Goal: Check status: Check status

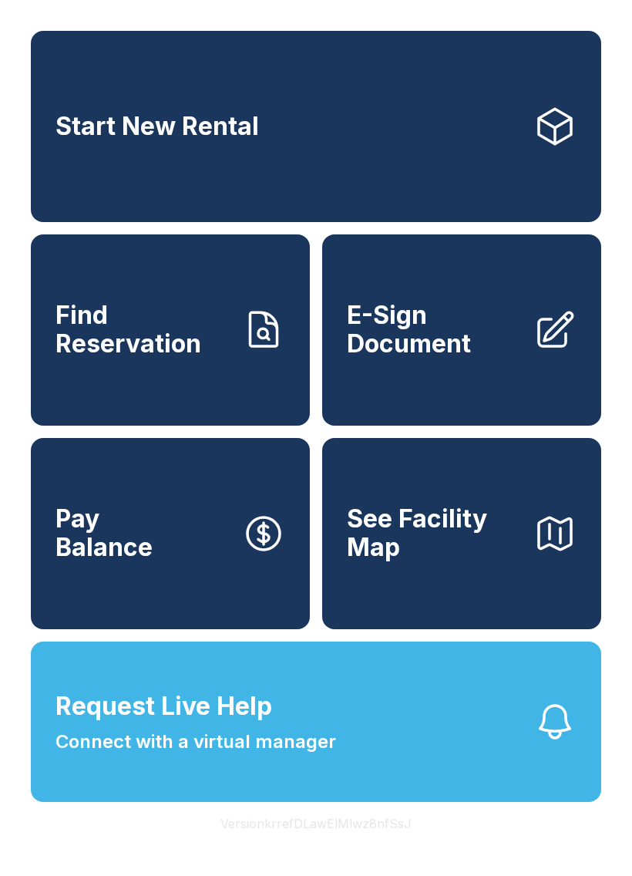
click at [161, 358] on span "Find Reservation" at bounding box center [143, 330] width 174 height 56
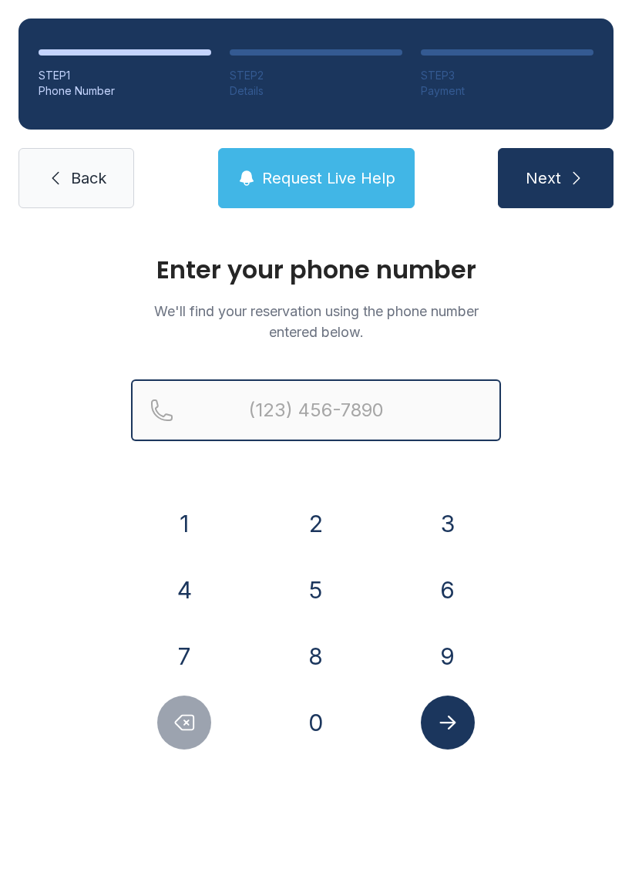
click at [359, 398] on input "Reservation phone number" at bounding box center [316, 410] width 370 height 62
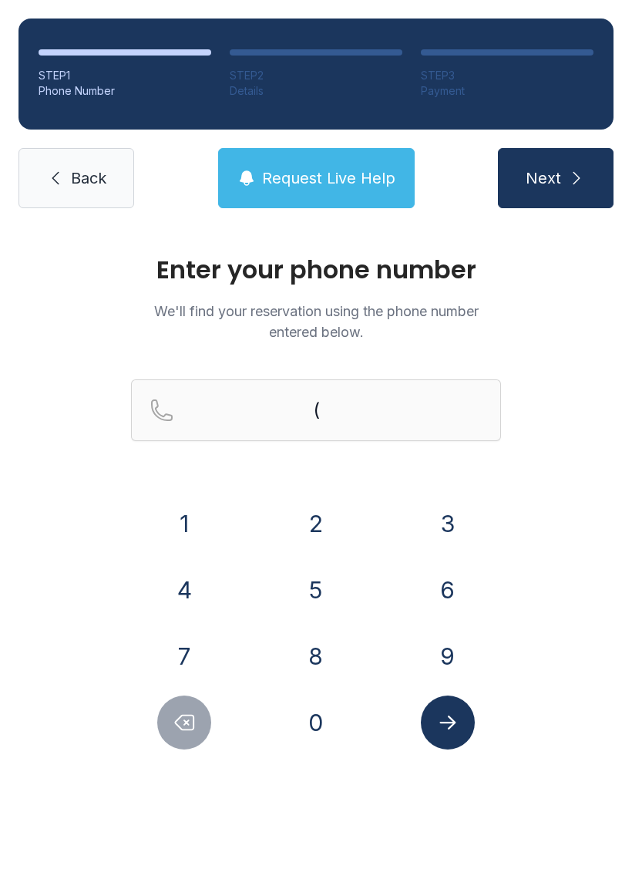
click at [457, 518] on button "3" at bounding box center [448, 524] width 54 height 54
click at [317, 725] on button "0" at bounding box center [316, 723] width 54 height 54
click at [332, 501] on div "2" at bounding box center [316, 524] width 107 height 54
click at [323, 520] on button "2" at bounding box center [316, 524] width 54 height 54
click at [450, 514] on button "3" at bounding box center [448, 524] width 54 height 54
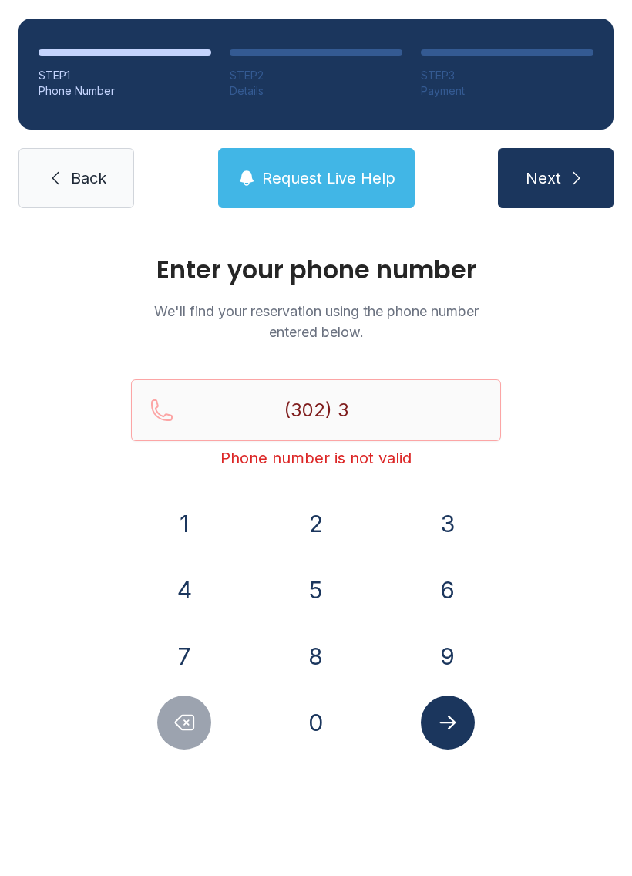
click at [193, 646] on button "7" at bounding box center [184, 656] width 54 height 54
click at [457, 650] on button "9" at bounding box center [448, 656] width 54 height 54
click at [201, 727] on button "Delete number" at bounding box center [184, 723] width 54 height 54
click at [174, 716] on icon "Delete number" at bounding box center [184, 722] width 23 height 23
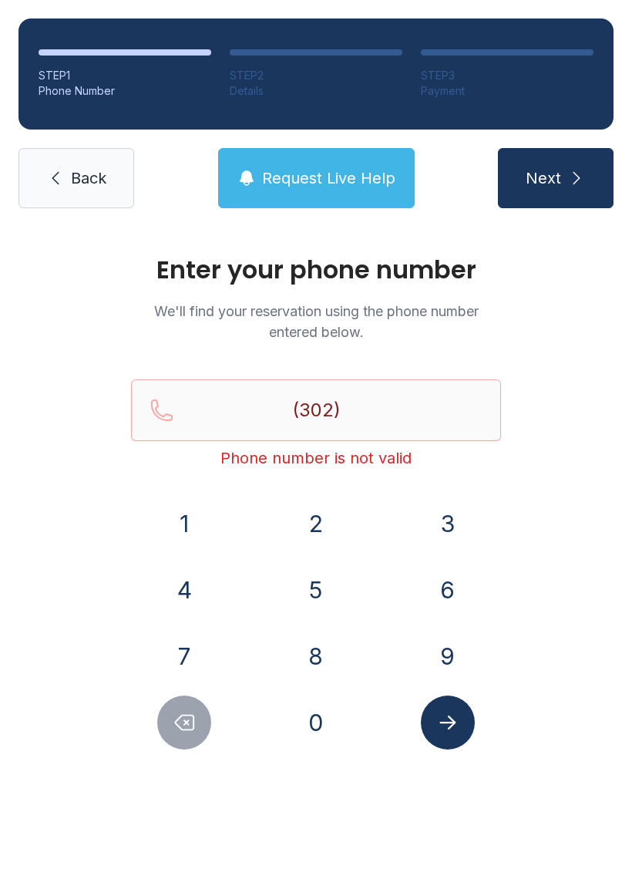
click at [173, 715] on icon "Delete number" at bounding box center [184, 722] width 23 height 23
click at [180, 721] on icon "Delete number" at bounding box center [184, 722] width 23 height 23
type input "(3"
click at [180, 721] on icon "Delete number" at bounding box center [184, 722] width 23 height 23
click at [438, 526] on button "3" at bounding box center [448, 524] width 54 height 54
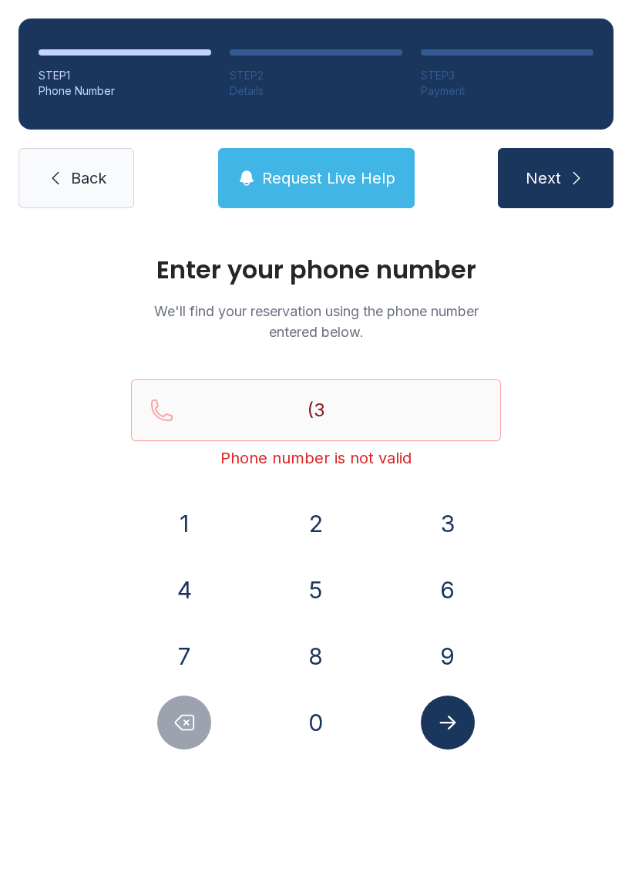
click at [319, 730] on button "0" at bounding box center [316, 723] width 54 height 54
click at [191, 582] on button "4" at bounding box center [184, 590] width 54 height 54
click at [447, 519] on button "3" at bounding box center [448, 524] width 54 height 54
click at [314, 653] on button "8" at bounding box center [316, 656] width 54 height 54
click at [330, 725] on button "0" at bounding box center [316, 723] width 54 height 54
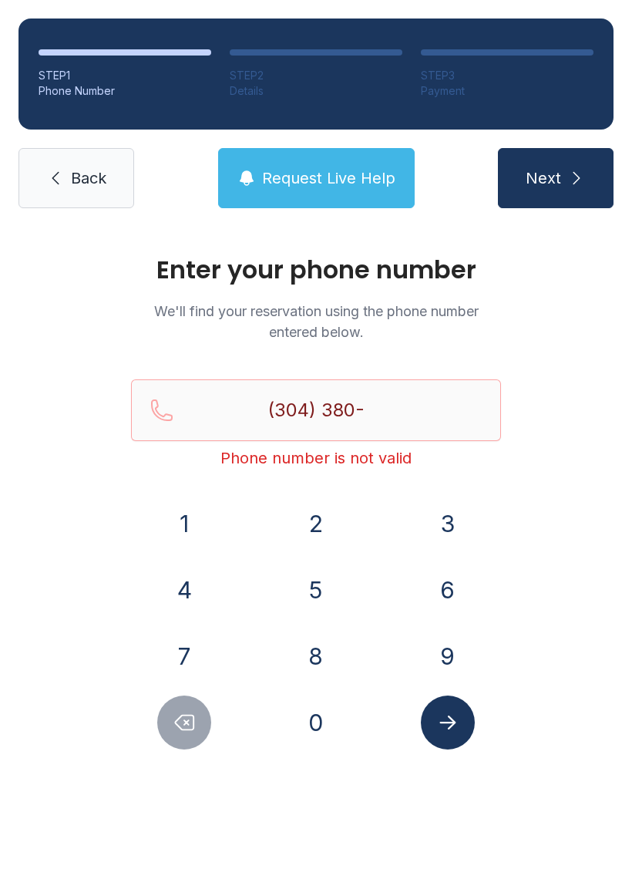
click at [204, 652] on button "7" at bounding box center [184, 656] width 54 height 54
click at [443, 666] on button "9" at bounding box center [448, 656] width 54 height 54
click at [315, 666] on button "8" at bounding box center [316, 656] width 54 height 54
click at [433, 649] on button "9" at bounding box center [448, 656] width 54 height 54
click at [450, 721] on icon "Submit lookup form" at bounding box center [448, 722] width 23 height 23
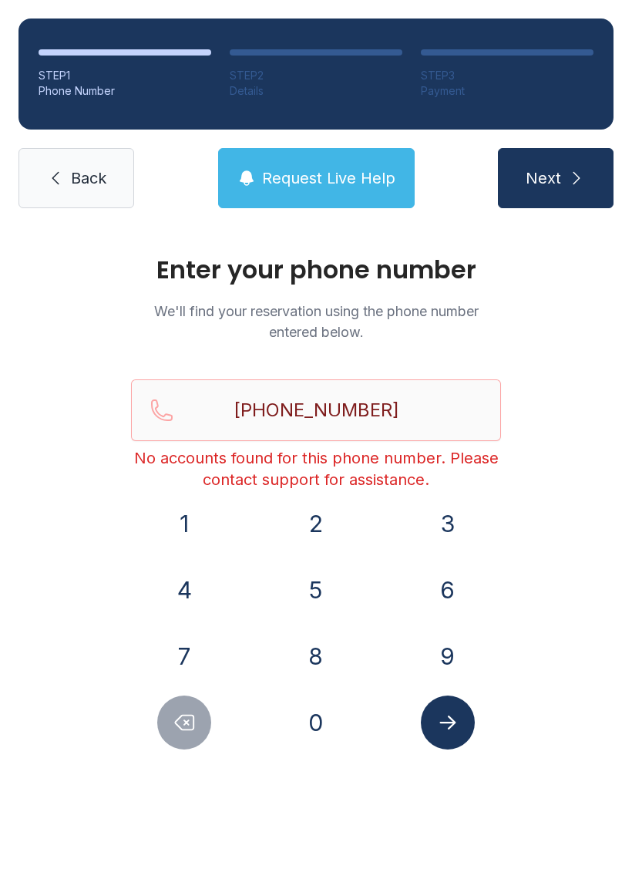
click at [172, 730] on button "Delete number" at bounding box center [184, 723] width 54 height 54
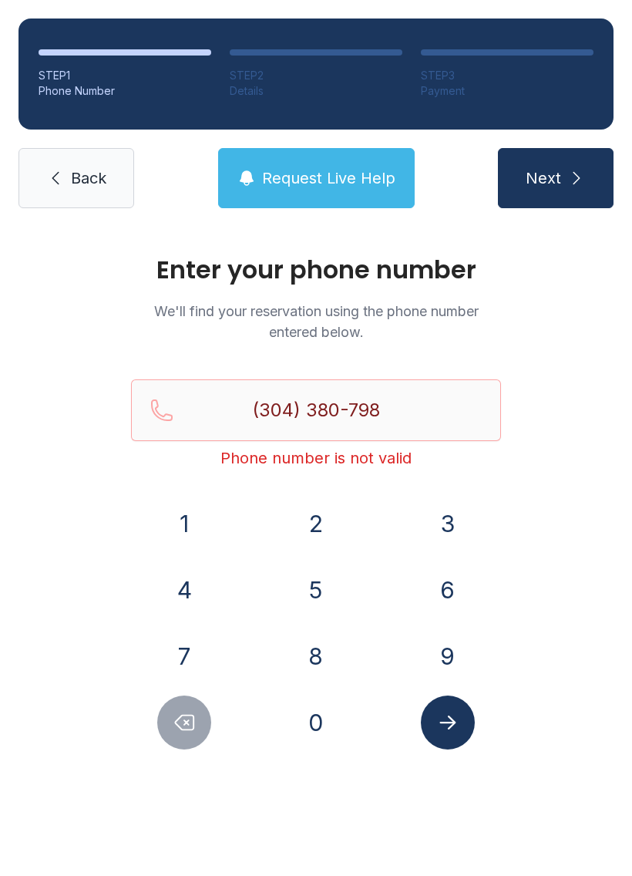
click at [187, 736] on button "Delete number" at bounding box center [184, 723] width 54 height 54
click at [182, 717] on icon "Delete number" at bounding box center [184, 722] width 23 height 23
type input "(304) 380-7"
click at [63, 189] on link "Back" at bounding box center [77, 178] width 116 height 60
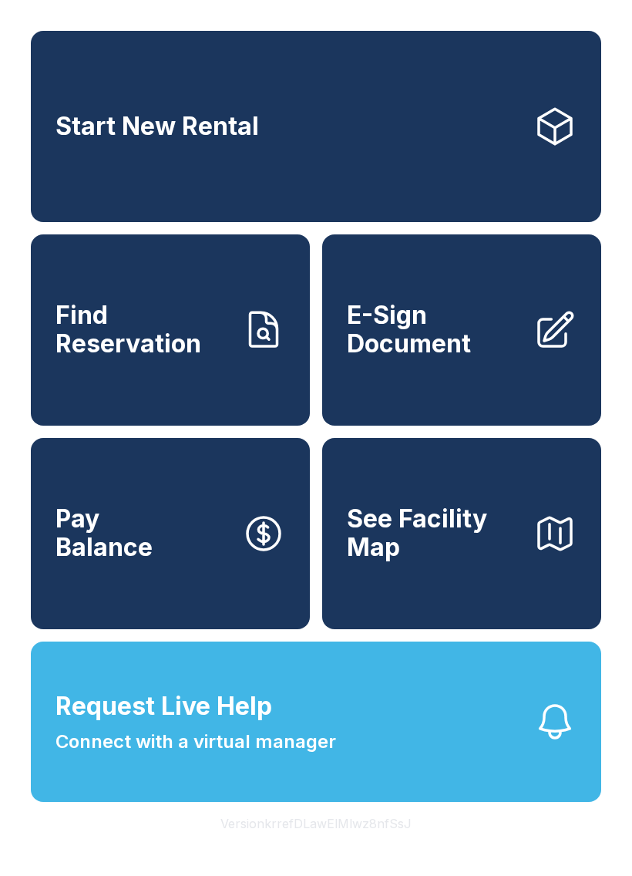
click at [180, 383] on link "Find Reservation" at bounding box center [170, 329] width 279 height 191
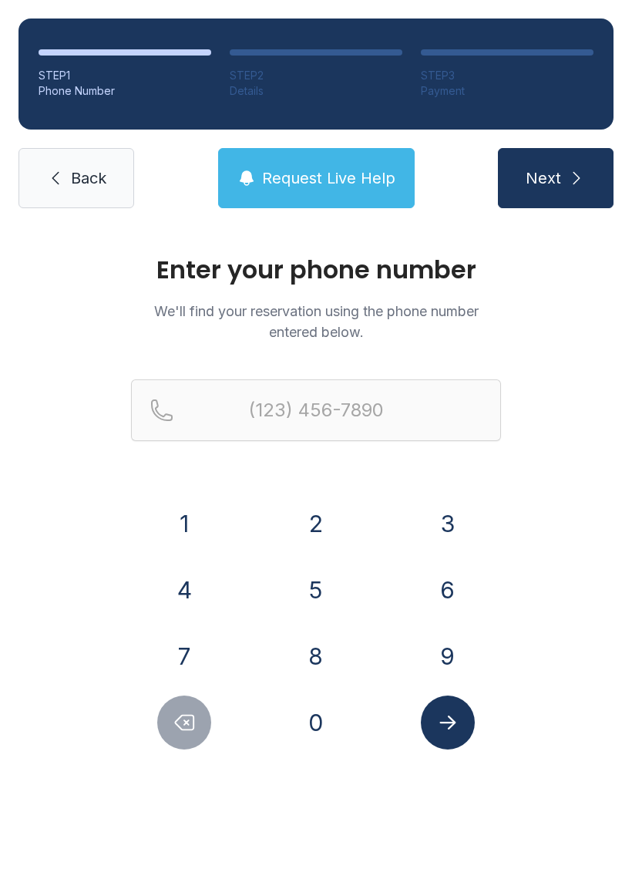
click at [439, 531] on button "3" at bounding box center [448, 524] width 54 height 54
click at [305, 723] on button "0" at bounding box center [316, 723] width 54 height 54
click at [192, 585] on button "4" at bounding box center [184, 590] width 54 height 54
click at [455, 518] on button "3" at bounding box center [448, 524] width 54 height 54
click at [315, 652] on button "8" at bounding box center [316, 656] width 54 height 54
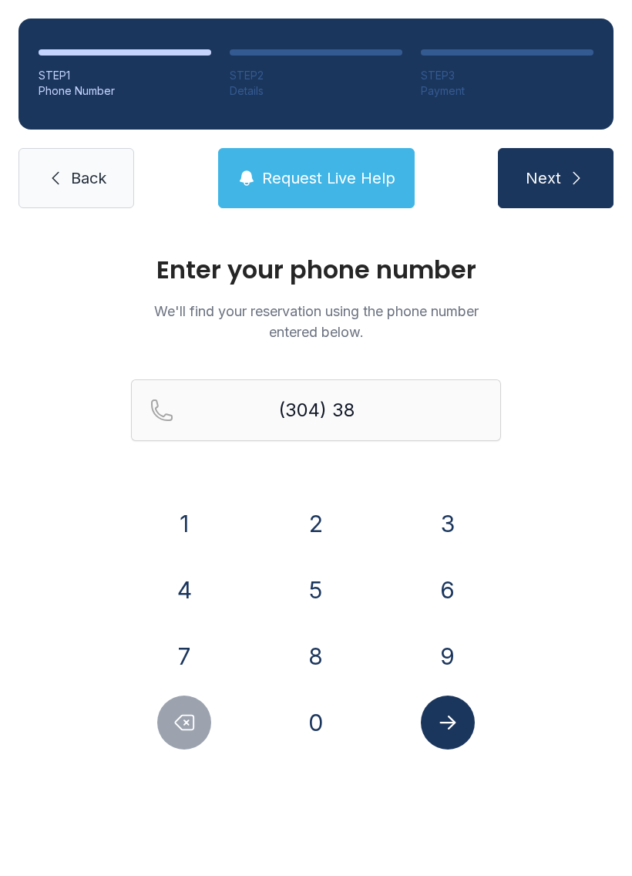
click at [319, 727] on button "0" at bounding box center [316, 723] width 54 height 54
click at [198, 650] on button "7" at bounding box center [184, 656] width 54 height 54
click at [452, 642] on button "9" at bounding box center [448, 656] width 54 height 54
click at [322, 653] on button "8" at bounding box center [316, 656] width 54 height 54
click at [430, 653] on button "9" at bounding box center [448, 656] width 54 height 54
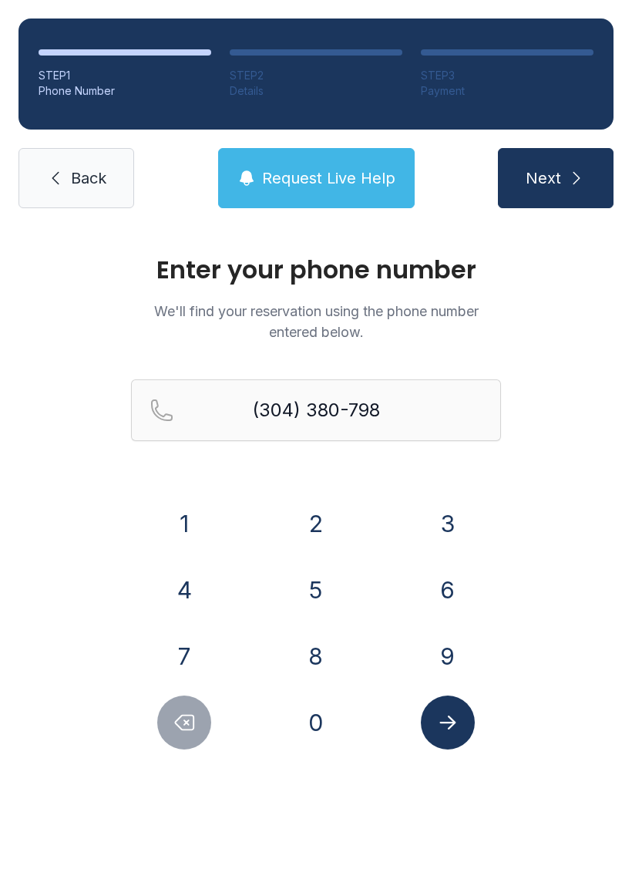
type input "[PHONE_NUMBER]"
click at [448, 719] on icon "Submit lookup form" at bounding box center [448, 722] width 23 height 23
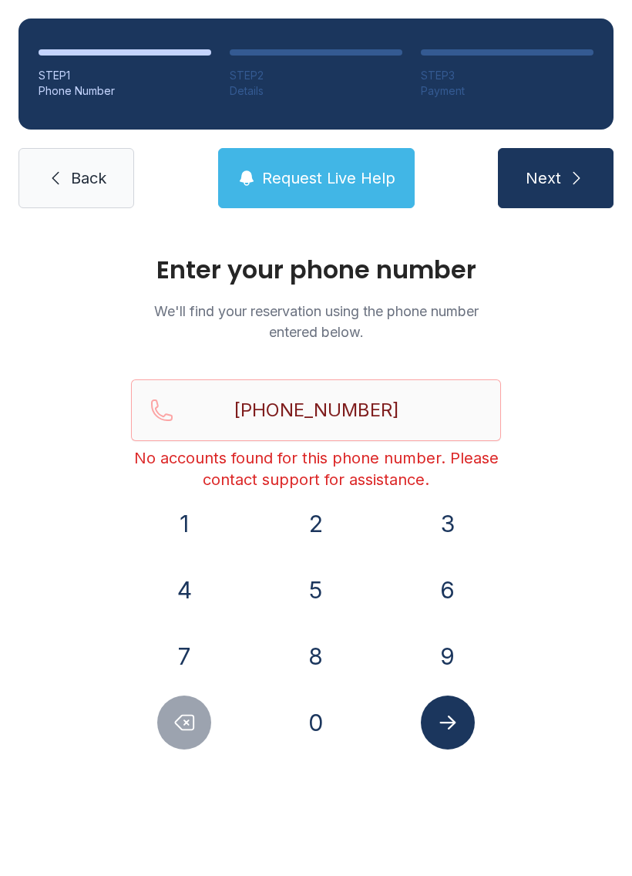
click at [77, 205] on link "Back" at bounding box center [77, 178] width 116 height 60
